Goal: Transaction & Acquisition: Purchase product/service

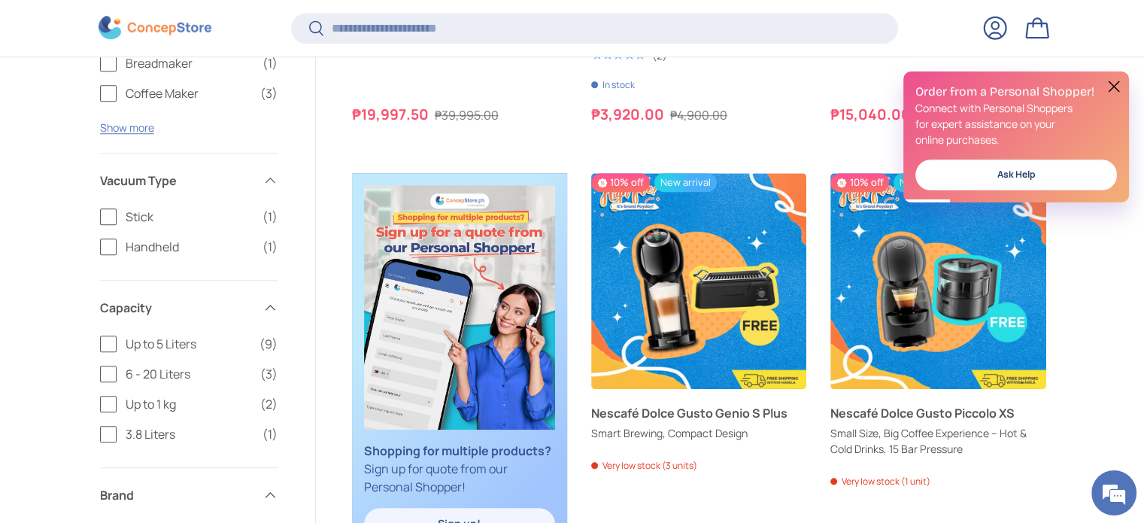
scroll to position [1394, 0]
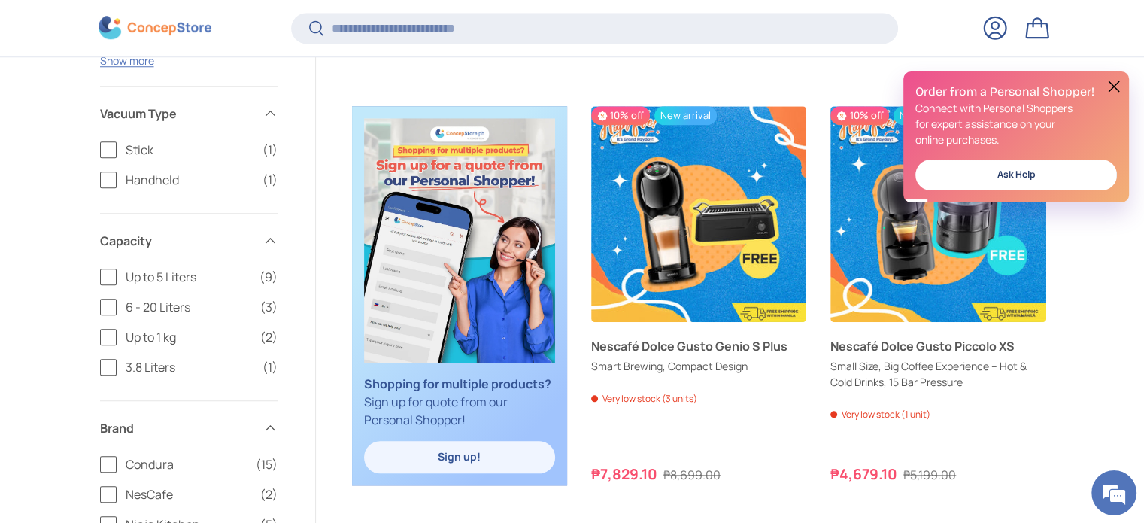
click at [1118, 86] on button at bounding box center [1114, 86] width 18 height 18
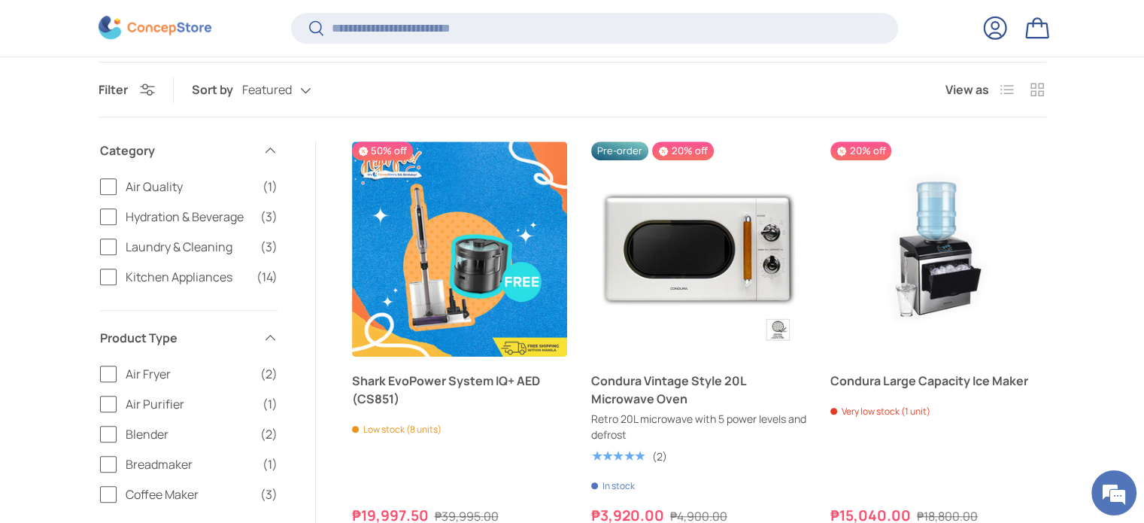
scroll to position [1017, 0]
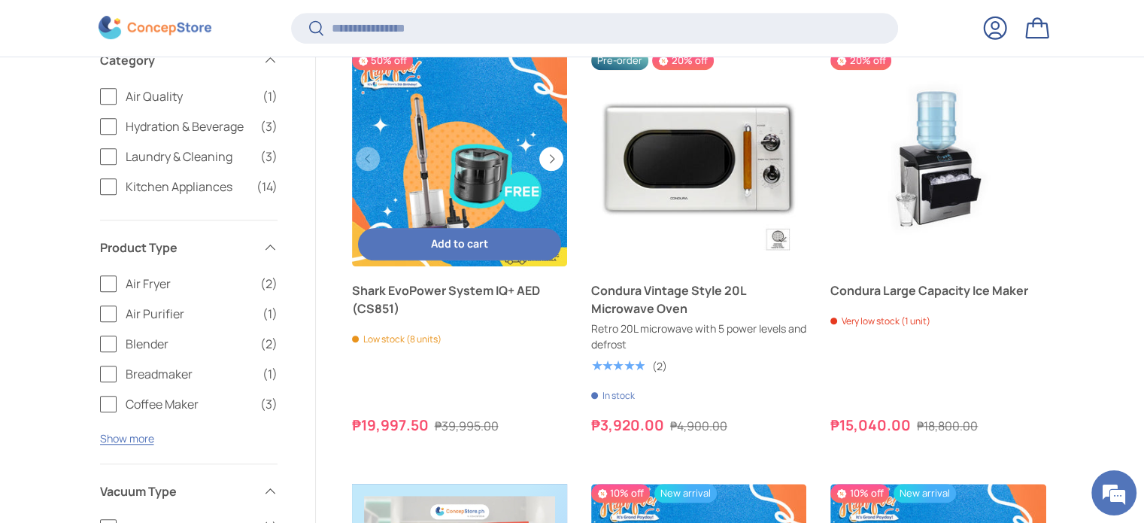
click at [429, 182] on link "Shark EvoPower System IQ+ AED (CS851)" at bounding box center [459, 158] width 215 height 215
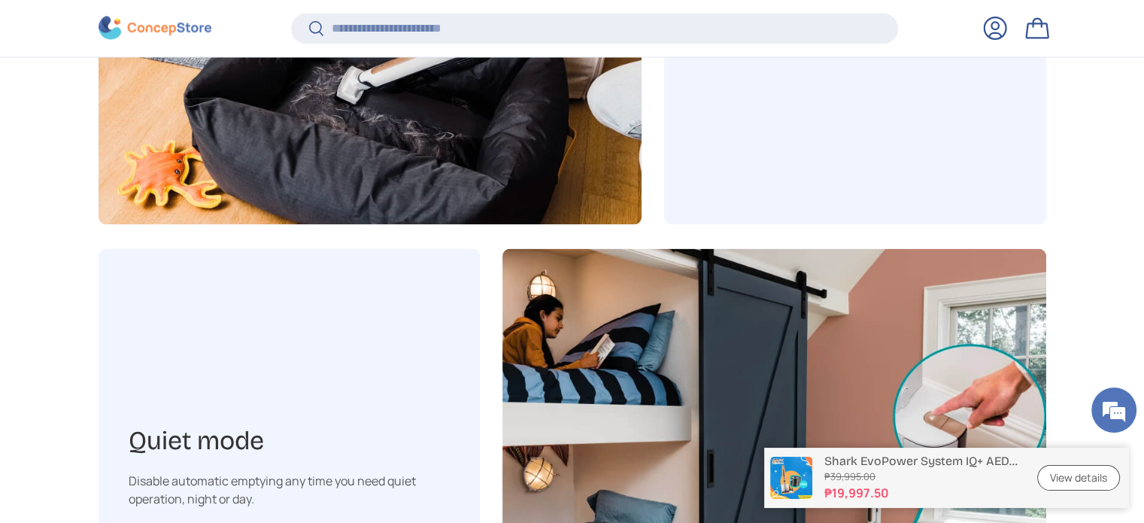
scroll to position [2578, 0]
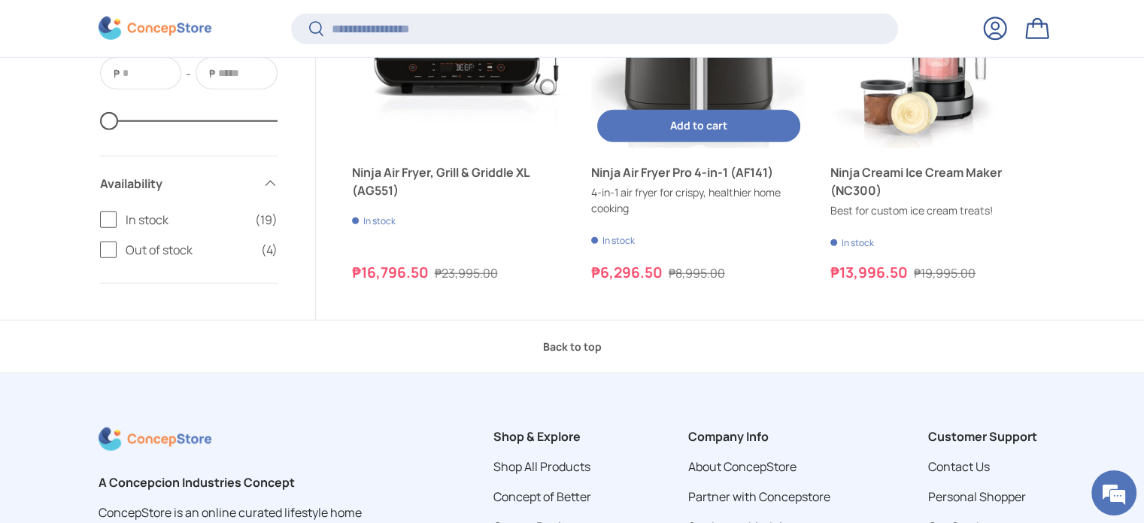
scroll to position [4322, 0]
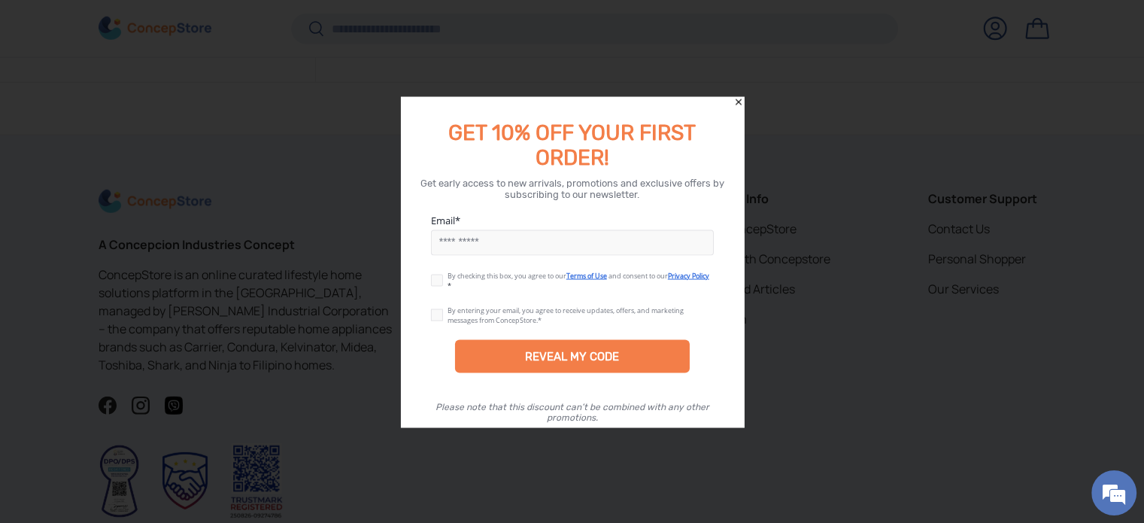
click at [742, 102] on icon "Close" at bounding box center [738, 101] width 11 height 11
